Goal: Check status: Check status

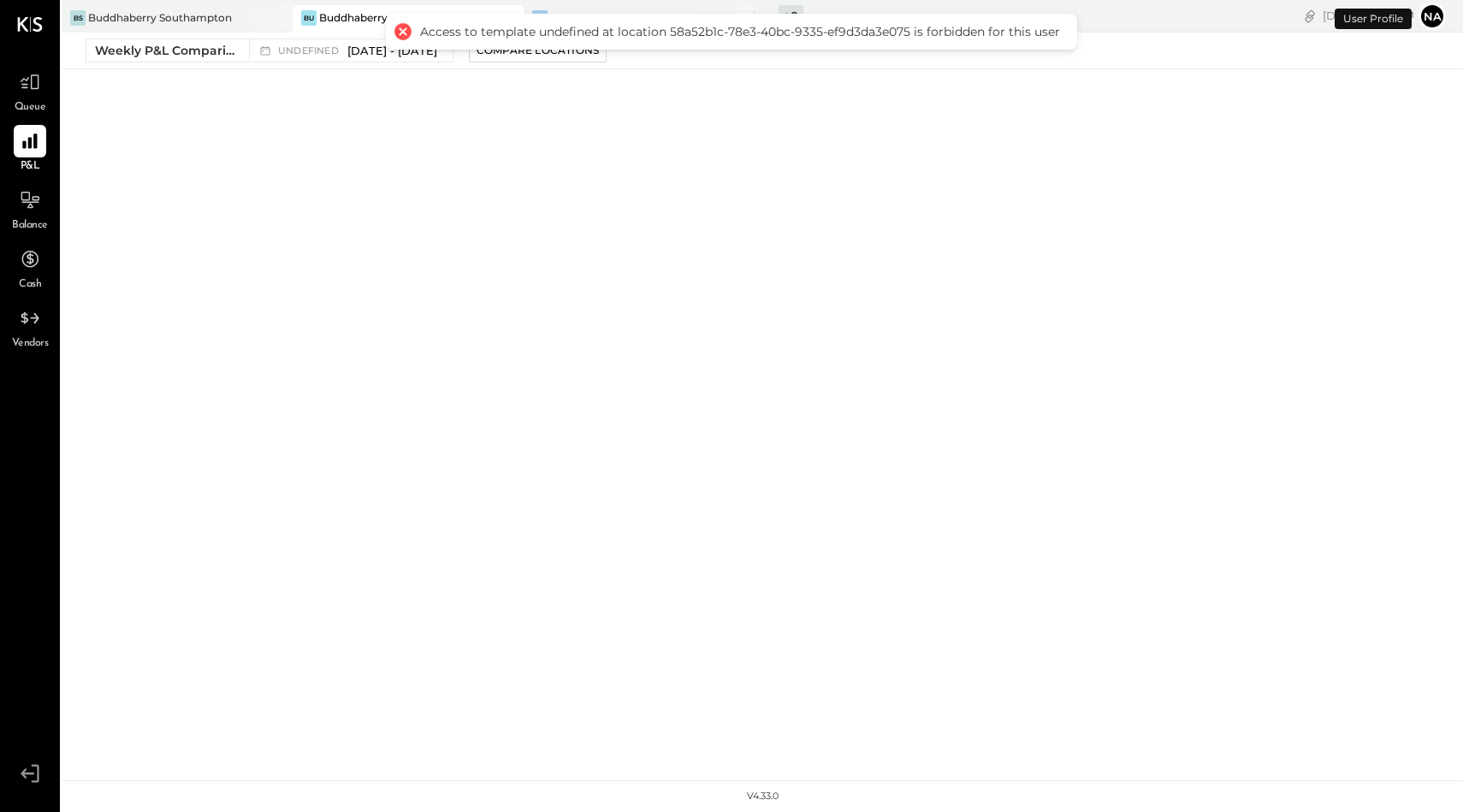
click at [399, 29] on div at bounding box center [403, 31] width 24 height 24
click at [404, 32] on div at bounding box center [403, 31] width 24 height 24
click at [403, 127] on div "BS Buddhaberry Southampton Bu Buddhaberry BF Buddhaberry Food Truck + 0 Pinned …" at bounding box center [763, 390] width 1402 height 781
click at [21, 149] on icon at bounding box center [30, 141] width 22 height 22
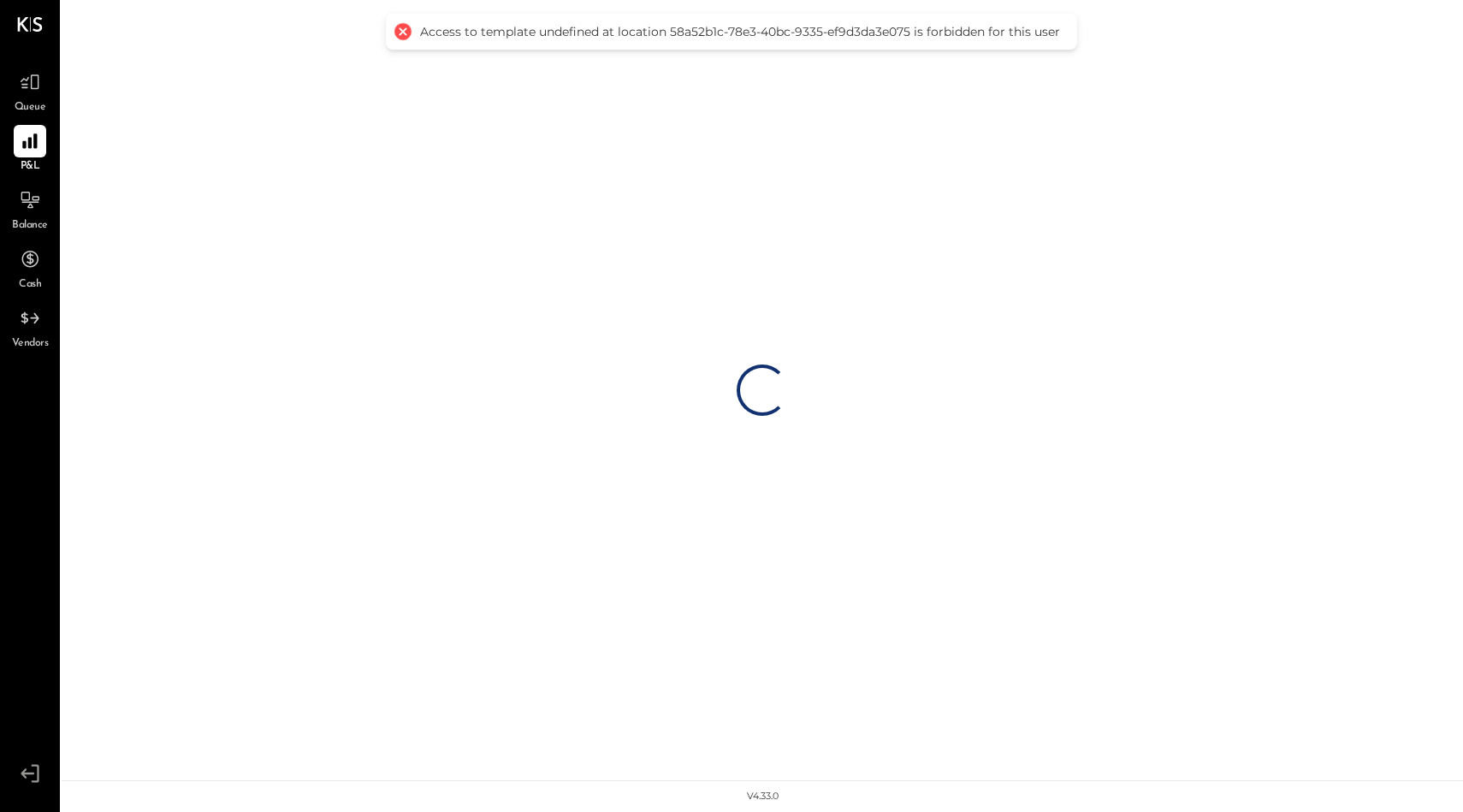
click at [399, 31] on div at bounding box center [403, 31] width 24 height 24
